Goal: Find contact information: Find contact information

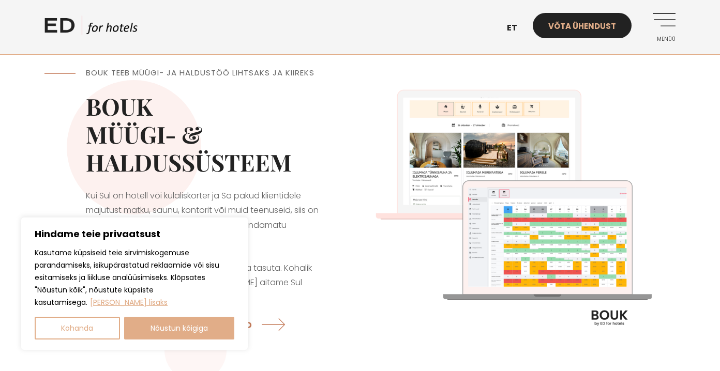
click at [613, 22] on link "Võta ühendust" at bounding box center [582, 25] width 99 height 25
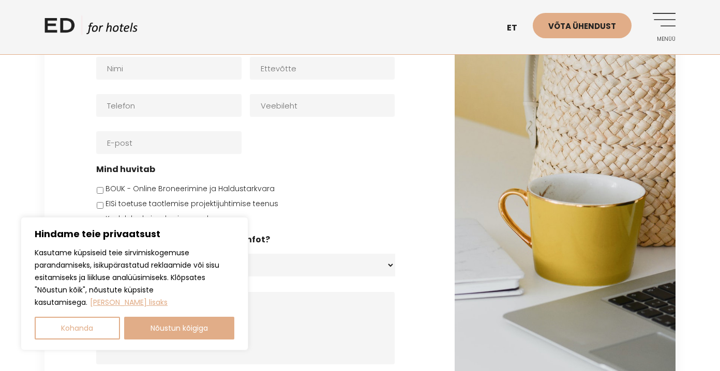
scroll to position [95, 0]
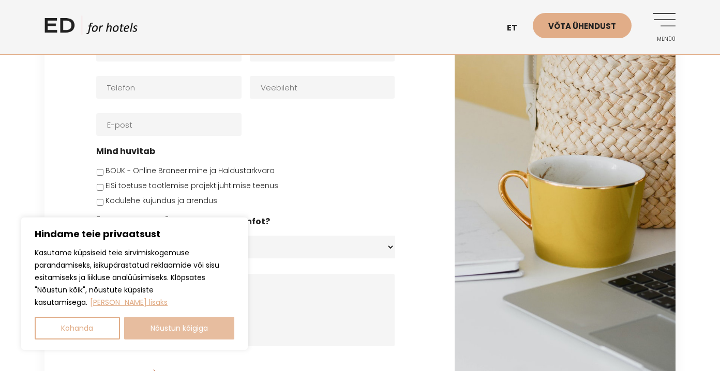
click at [161, 334] on button "Nõustun kõigiga" at bounding box center [179, 328] width 111 height 23
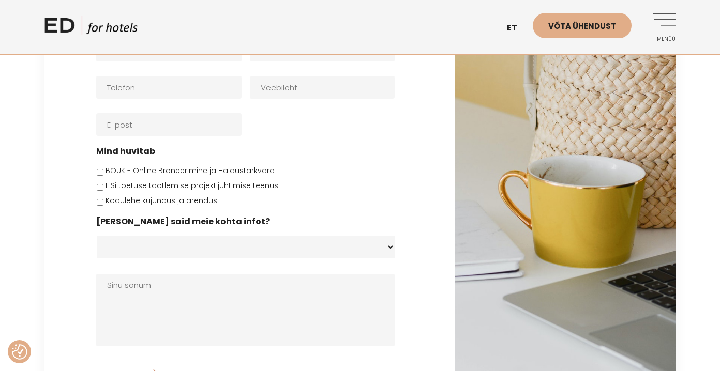
checkbox input "true"
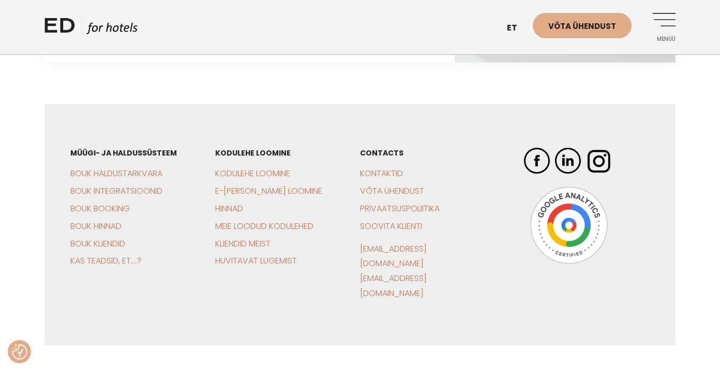
scroll to position [463, 0]
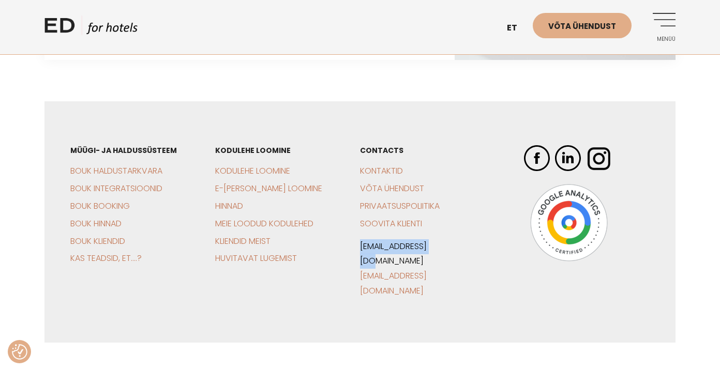
drag, startPoint x: 468, startPoint y: 246, endPoint x: 360, endPoint y: 246, distance: 108.1
click at [360, 246] on p "sales@edhotels.com support@edhotels.com" at bounding box center [414, 268] width 109 height 59
click at [386, 169] on link "Kontaktid" at bounding box center [381, 171] width 43 height 12
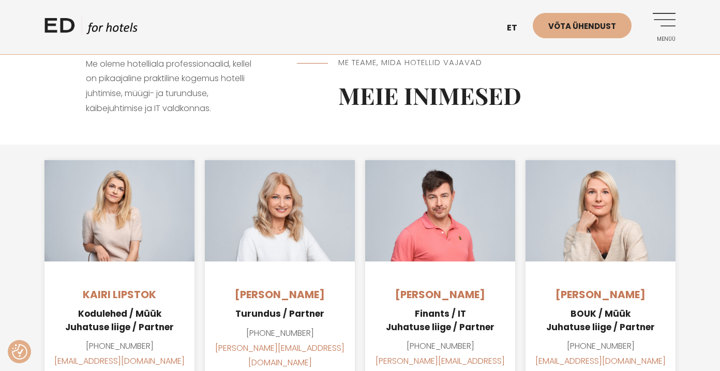
scroll to position [695, 0]
